Goal: Information Seeking & Learning: Learn about a topic

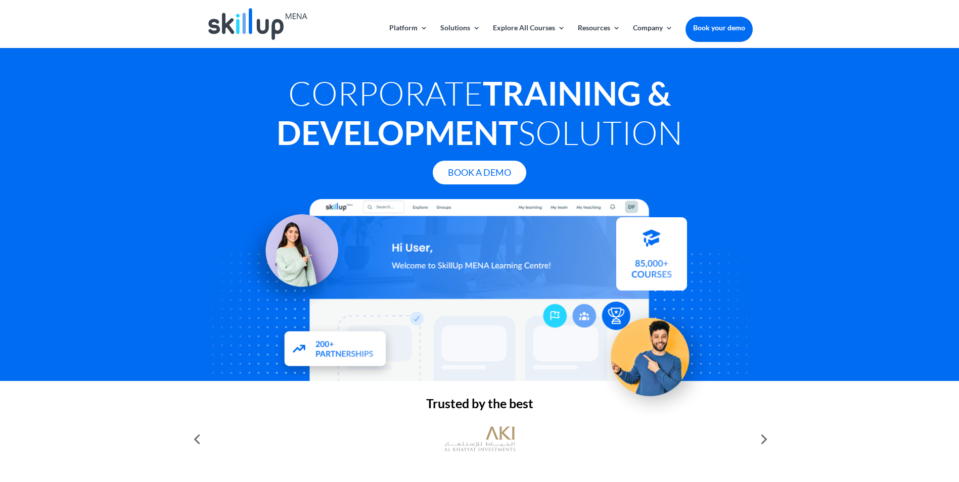
click at [857, 421] on div "Trusted by the best" at bounding box center [479, 437] width 959 height 112
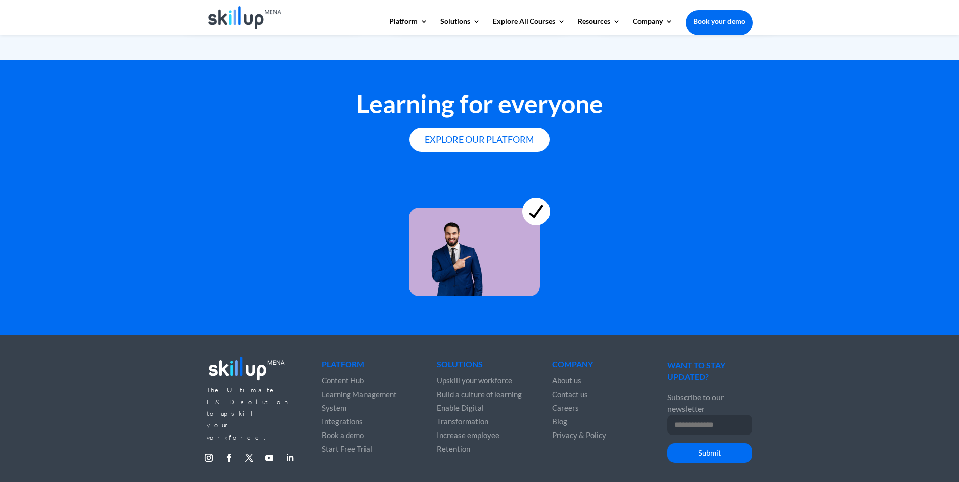
scroll to position [2725, 0]
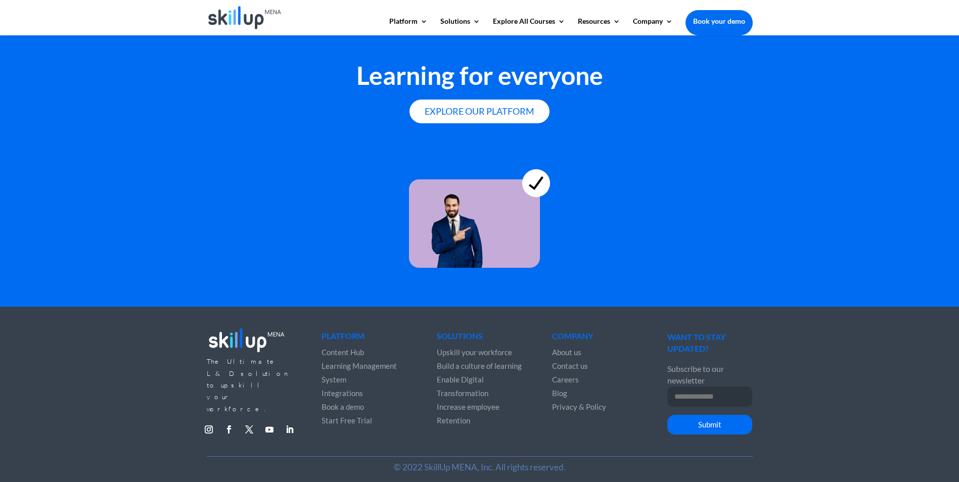
click at [493, 349] on span "Upskill your workforce" at bounding box center [474, 352] width 75 height 9
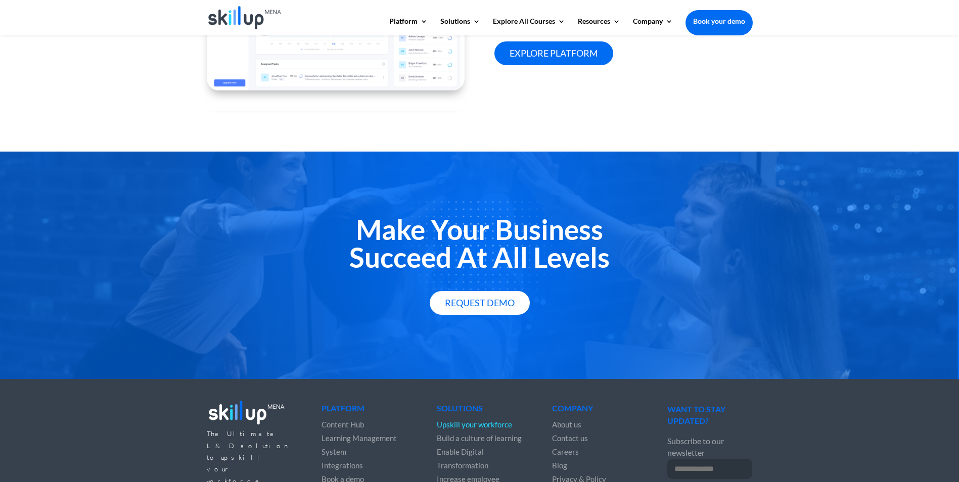
scroll to position [1644, 0]
